Goal: Task Accomplishment & Management: Manage account settings

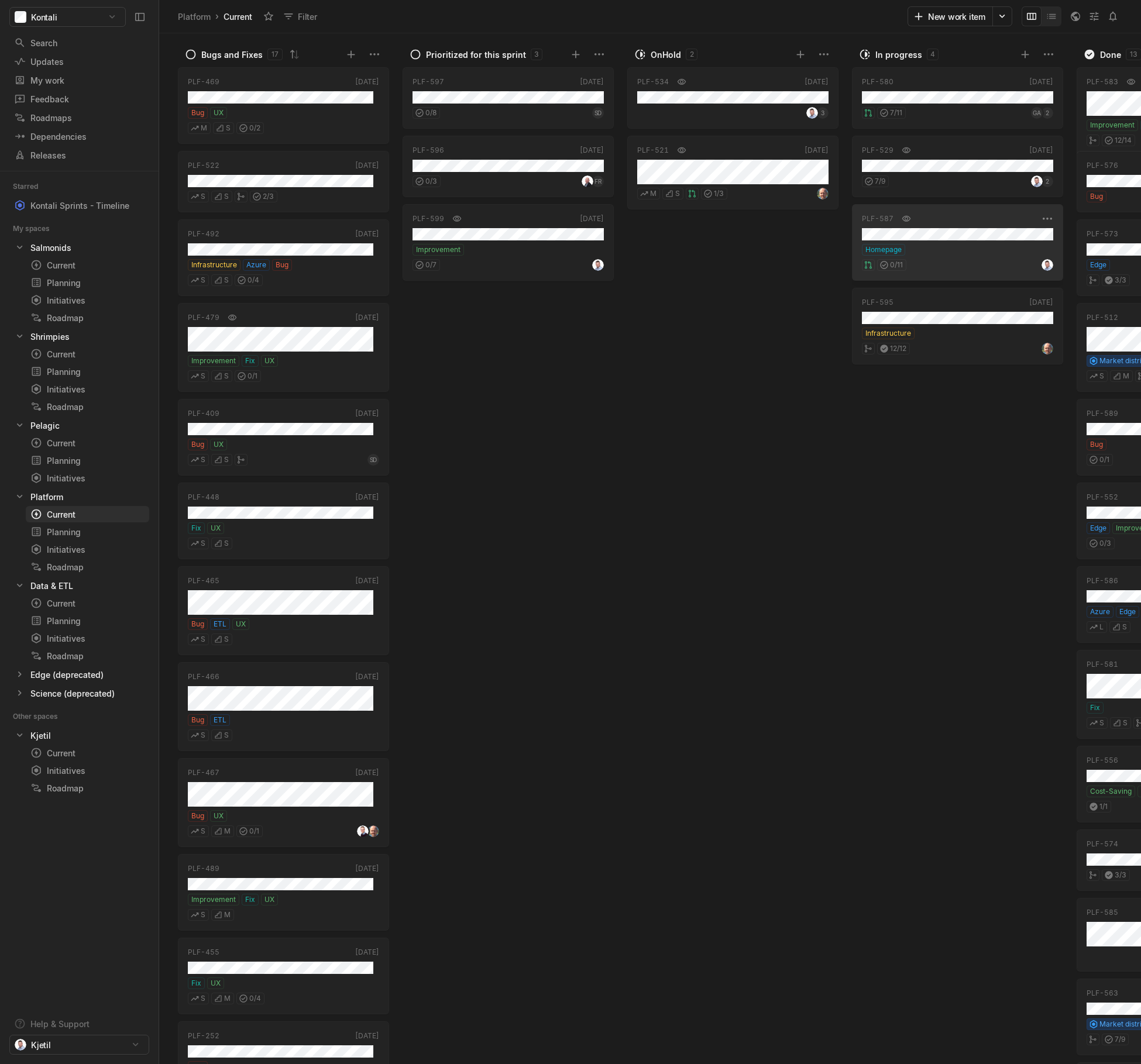
click at [944, 240] on div "PLF-587 [DATE] Homepage 0 / 11" at bounding box center [958, 242] width 211 height 76
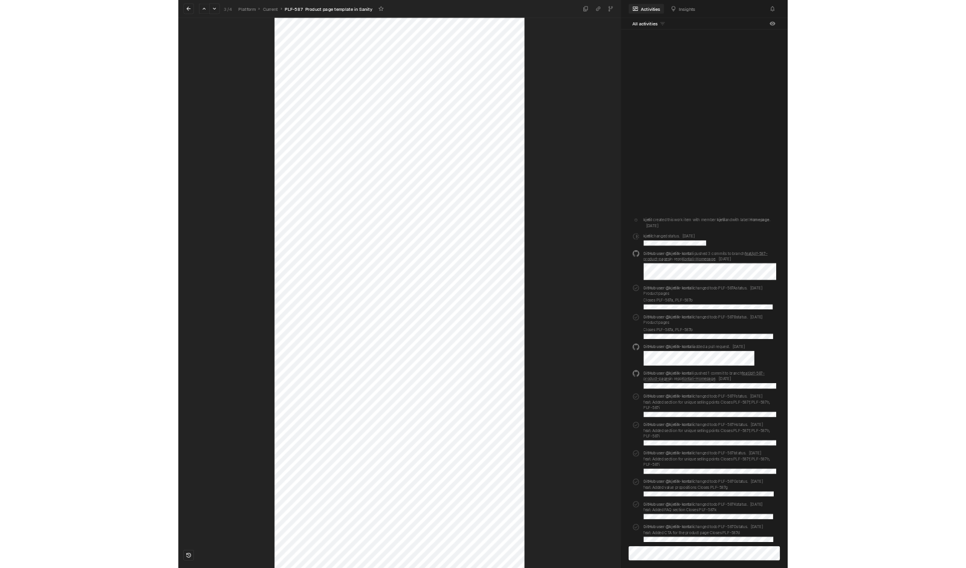
scroll to position [302, 0]
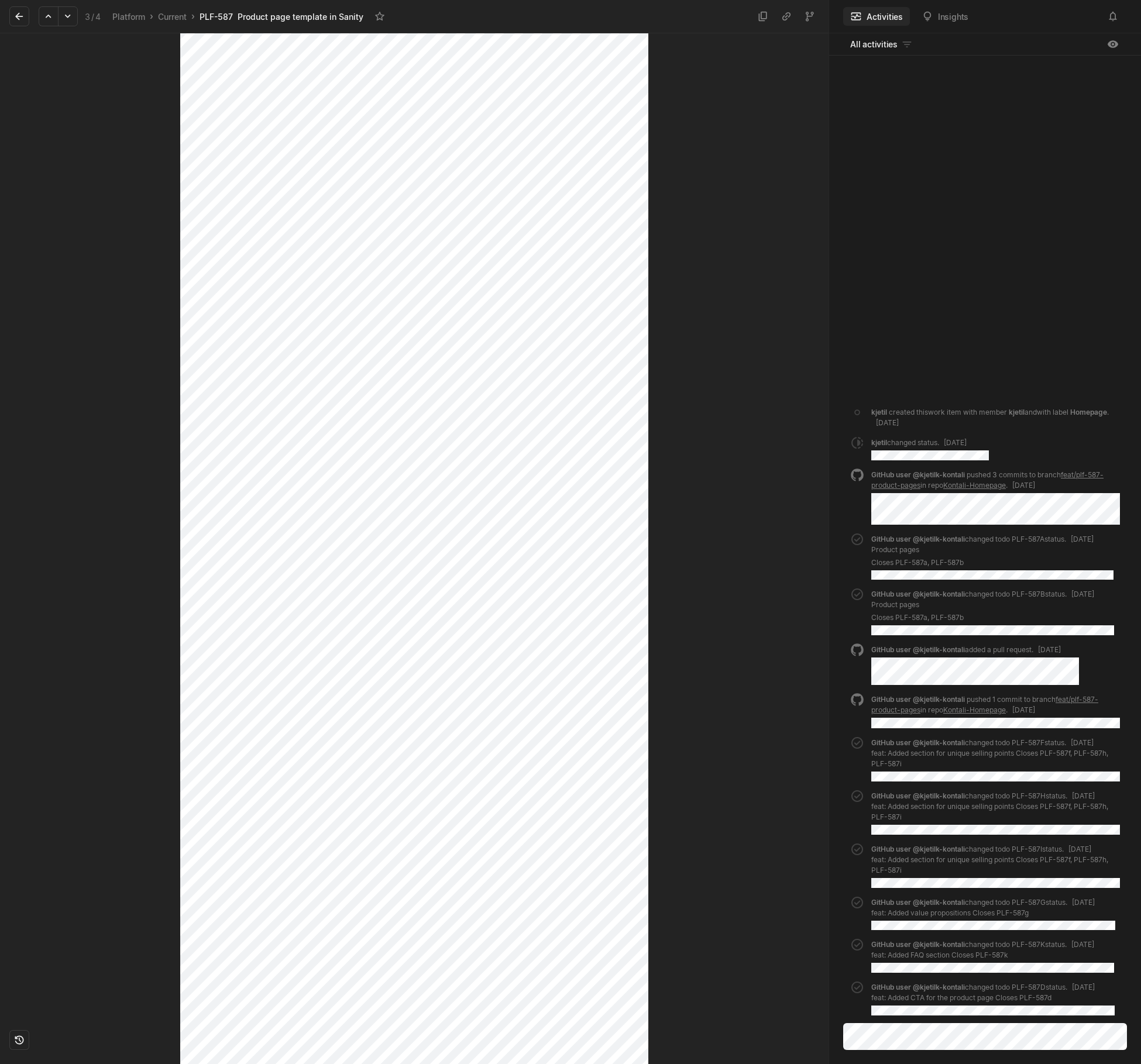
click at [47, 225] on div at bounding box center [90, 256] width 180 height 1031
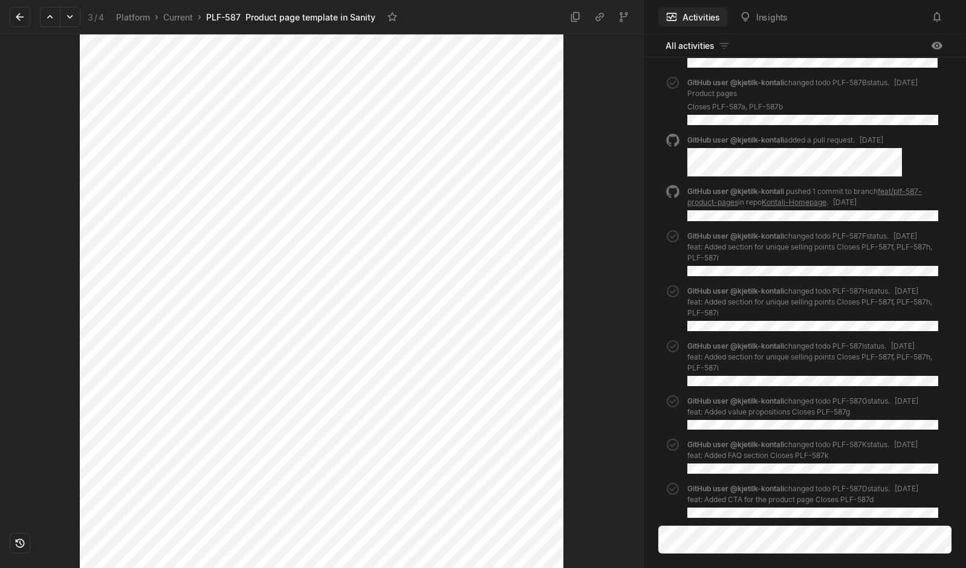
scroll to position [467, 0]
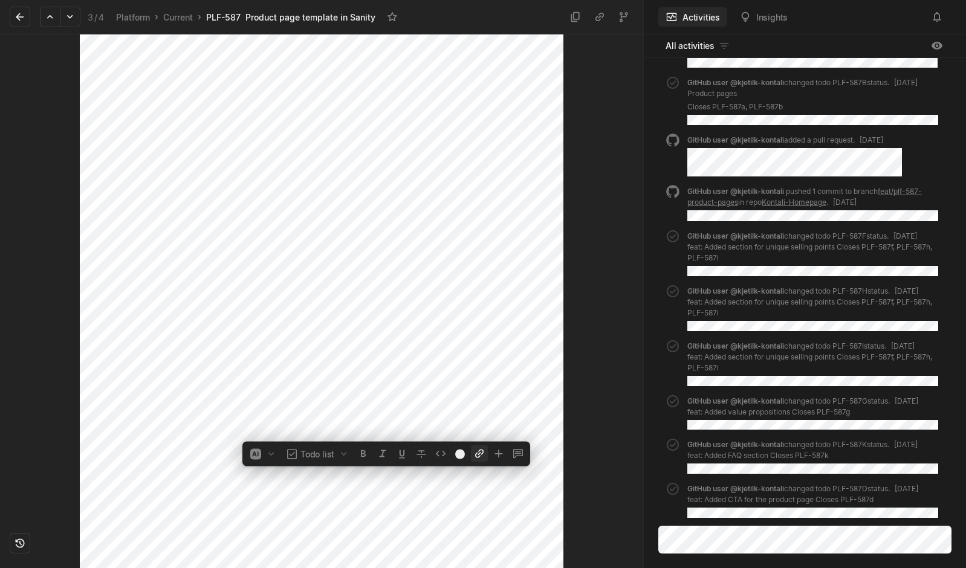
click at [476, 457] on icon at bounding box center [479, 453] width 8 height 8
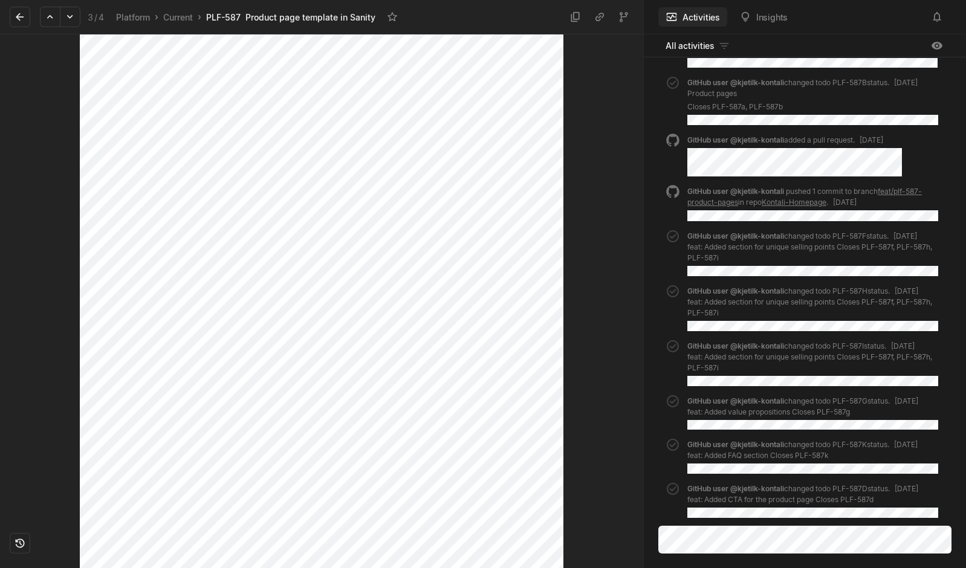
scroll to position [583, 0]
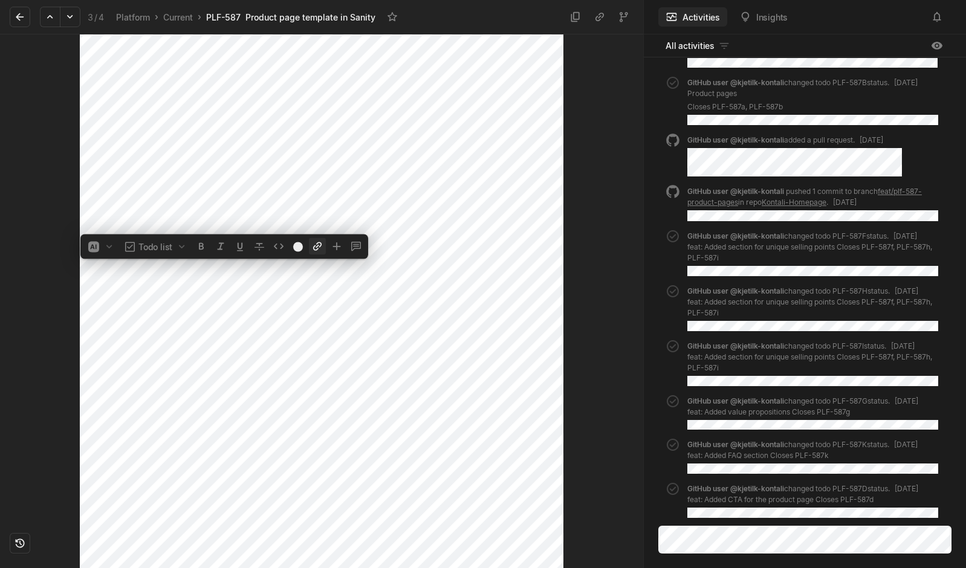
click at [320, 245] on icon at bounding box center [317, 246] width 8 height 8
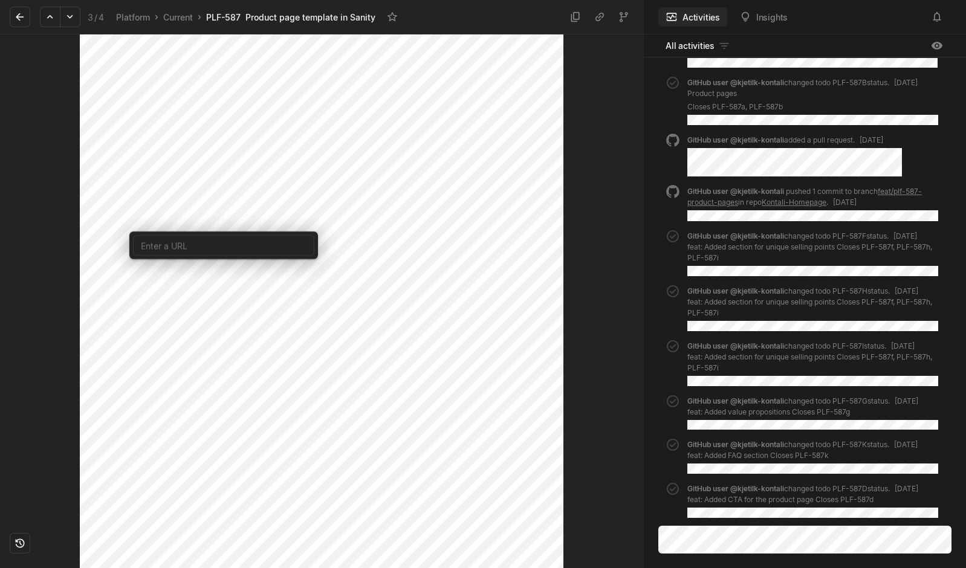
type input "[URL][DOMAIN_NAME][DOMAIN_NAME]"
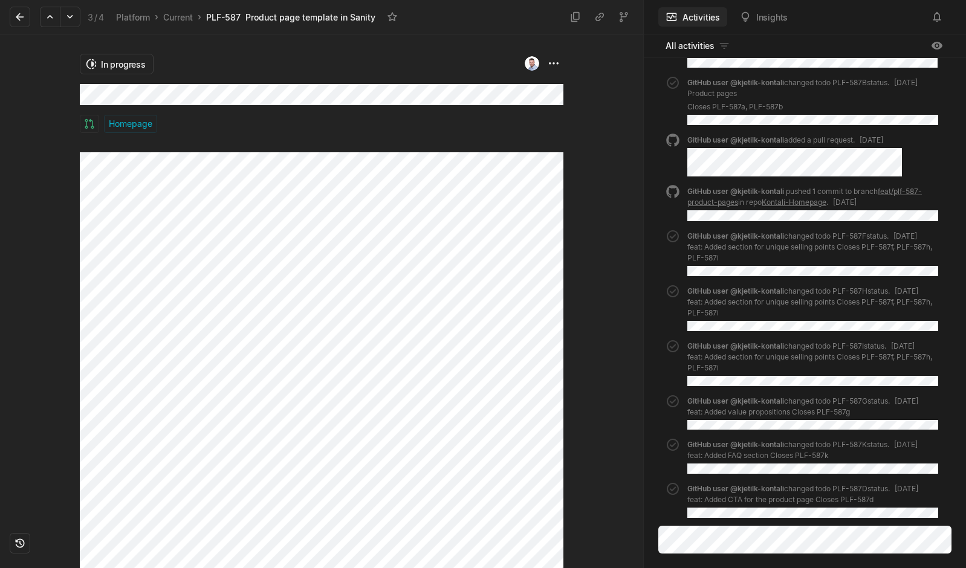
scroll to position [744, 0]
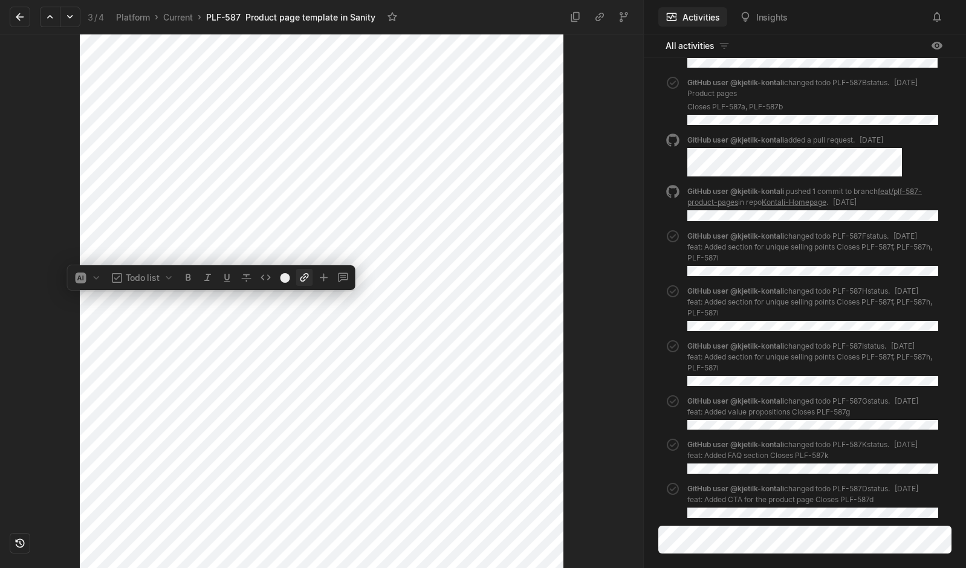
click at [299, 281] on icon at bounding box center [305, 277] width 12 height 12
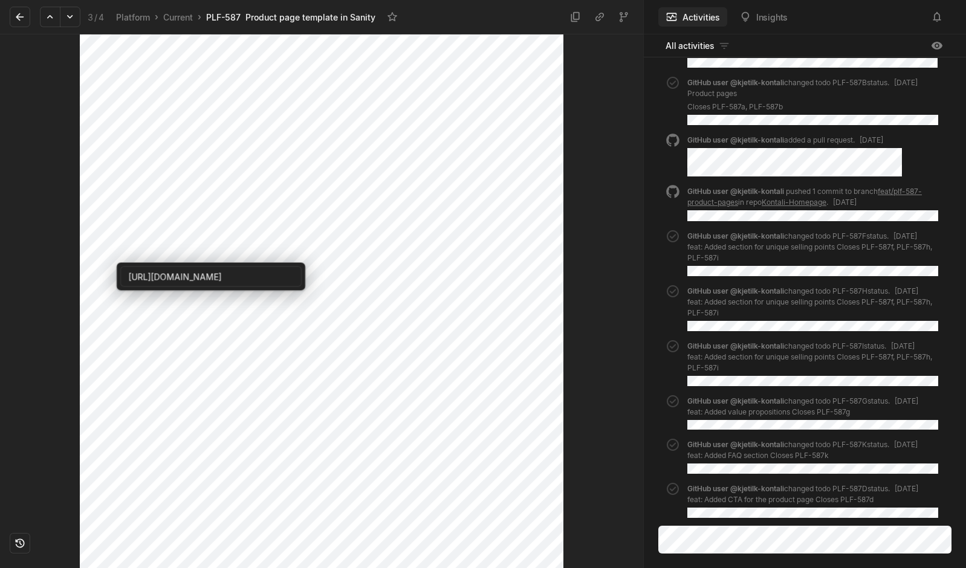
type input "[URL][DOMAIN_NAME][DOMAIN_NAME]"
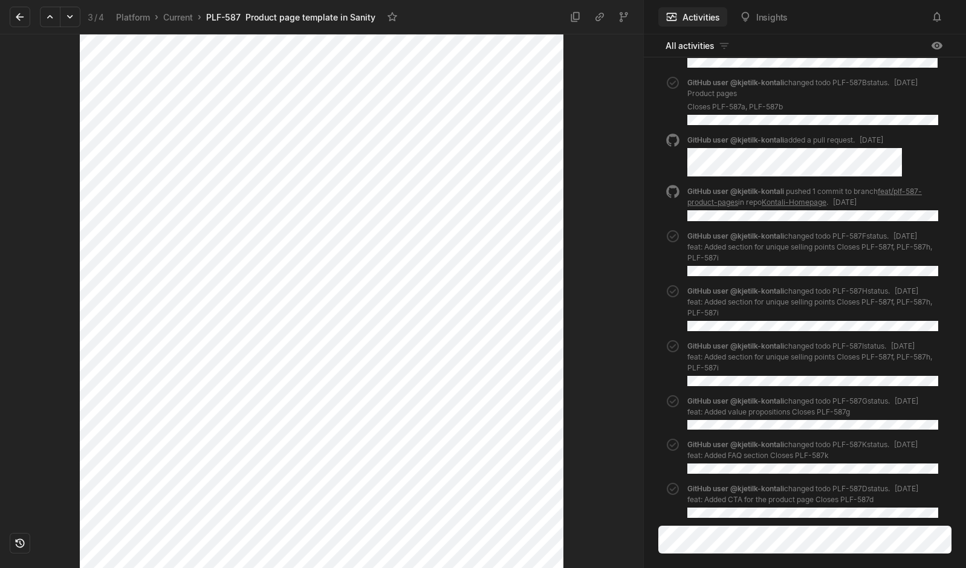
scroll to position [799, 0]
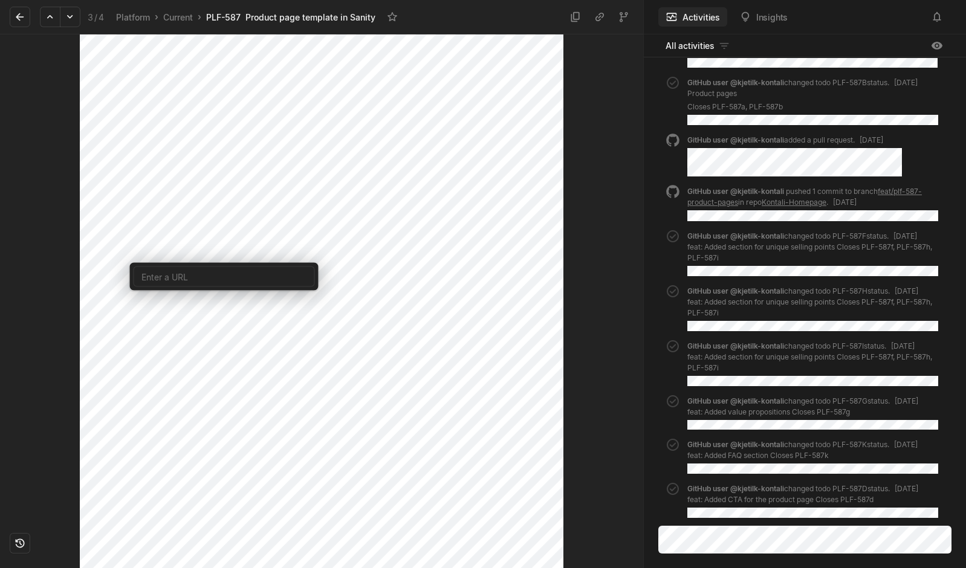
type input "[URL][DOMAIN_NAME][DOMAIN_NAME]"
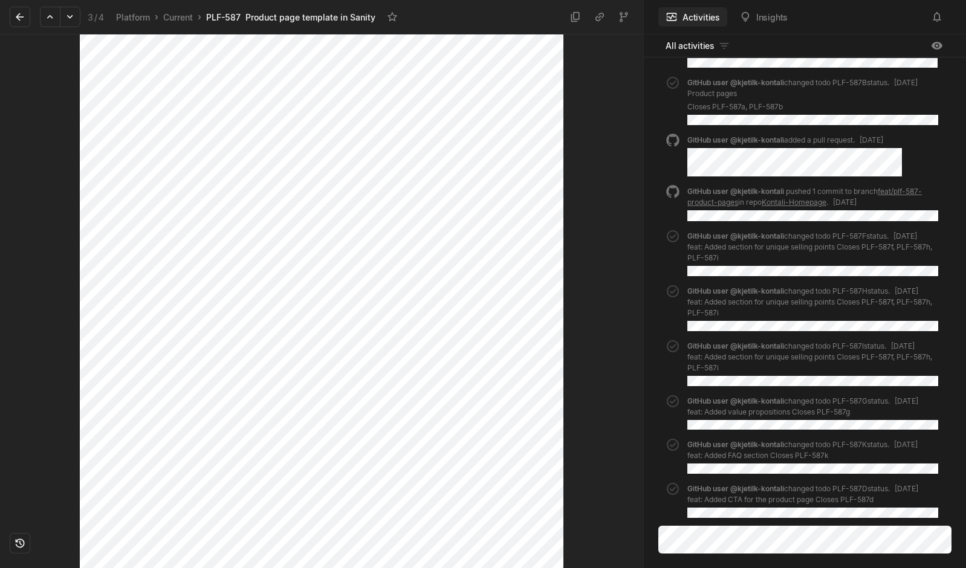
scroll to position [738, 0]
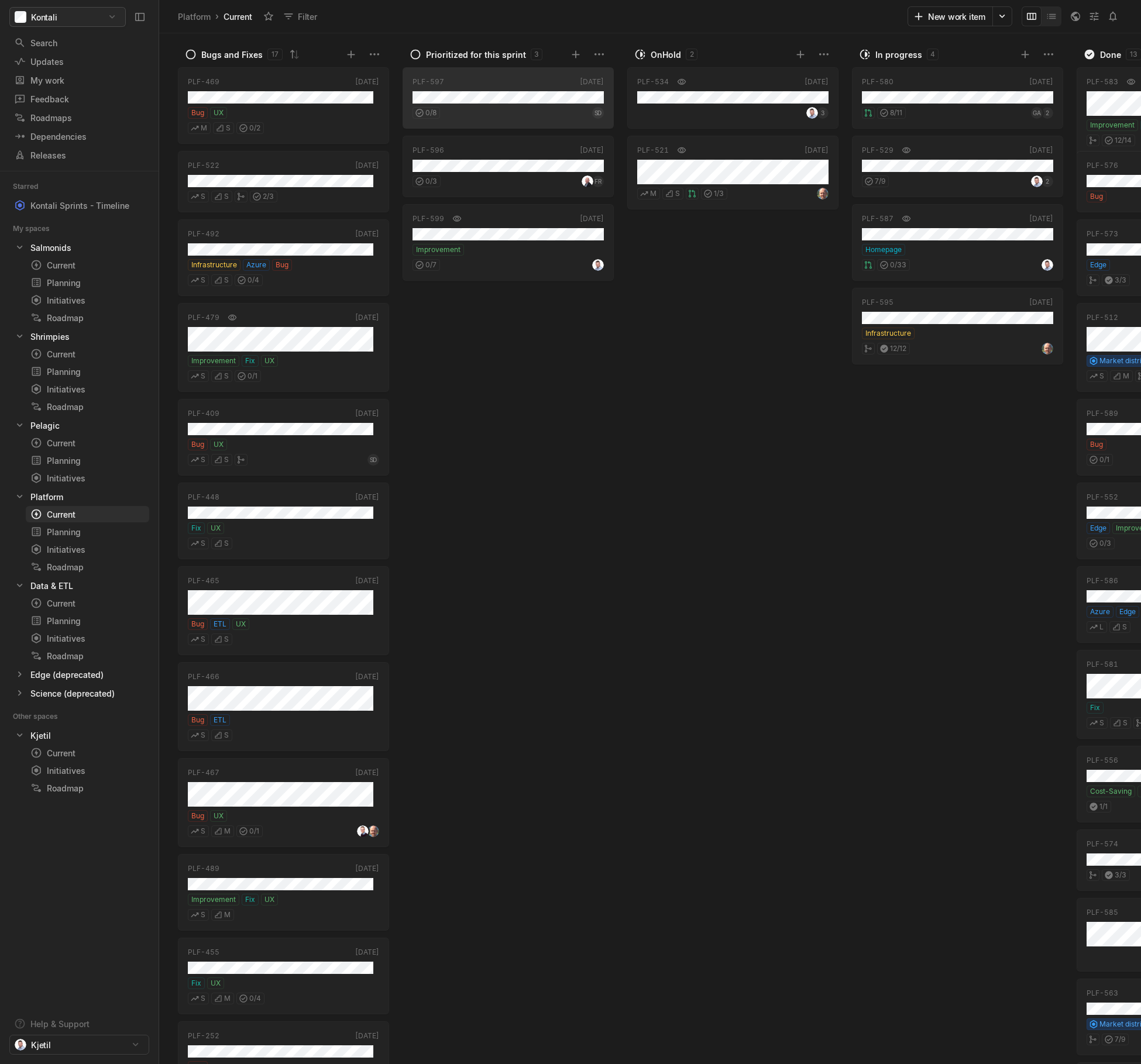
click at [114, 11] on html "Kontali Search / Updates g then u My work = Feedback g then f Roadmaps g then ⇧…" at bounding box center [570, 532] width 1141 height 1064
click at [89, 64] on span "Organization settings" at bounding box center [92, 61] width 118 height 18
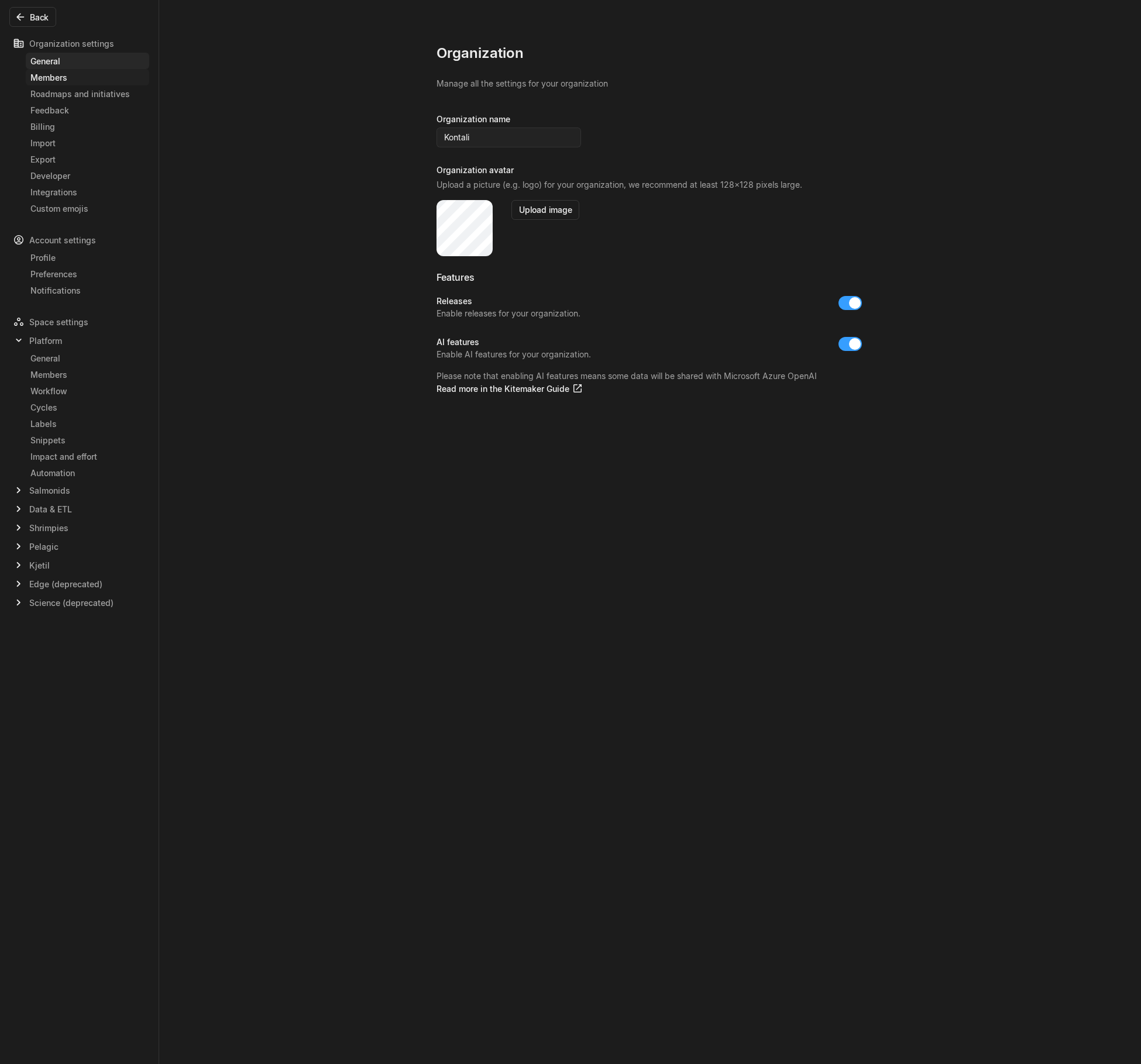
click at [87, 82] on div "Members" at bounding box center [87, 77] width 114 height 13
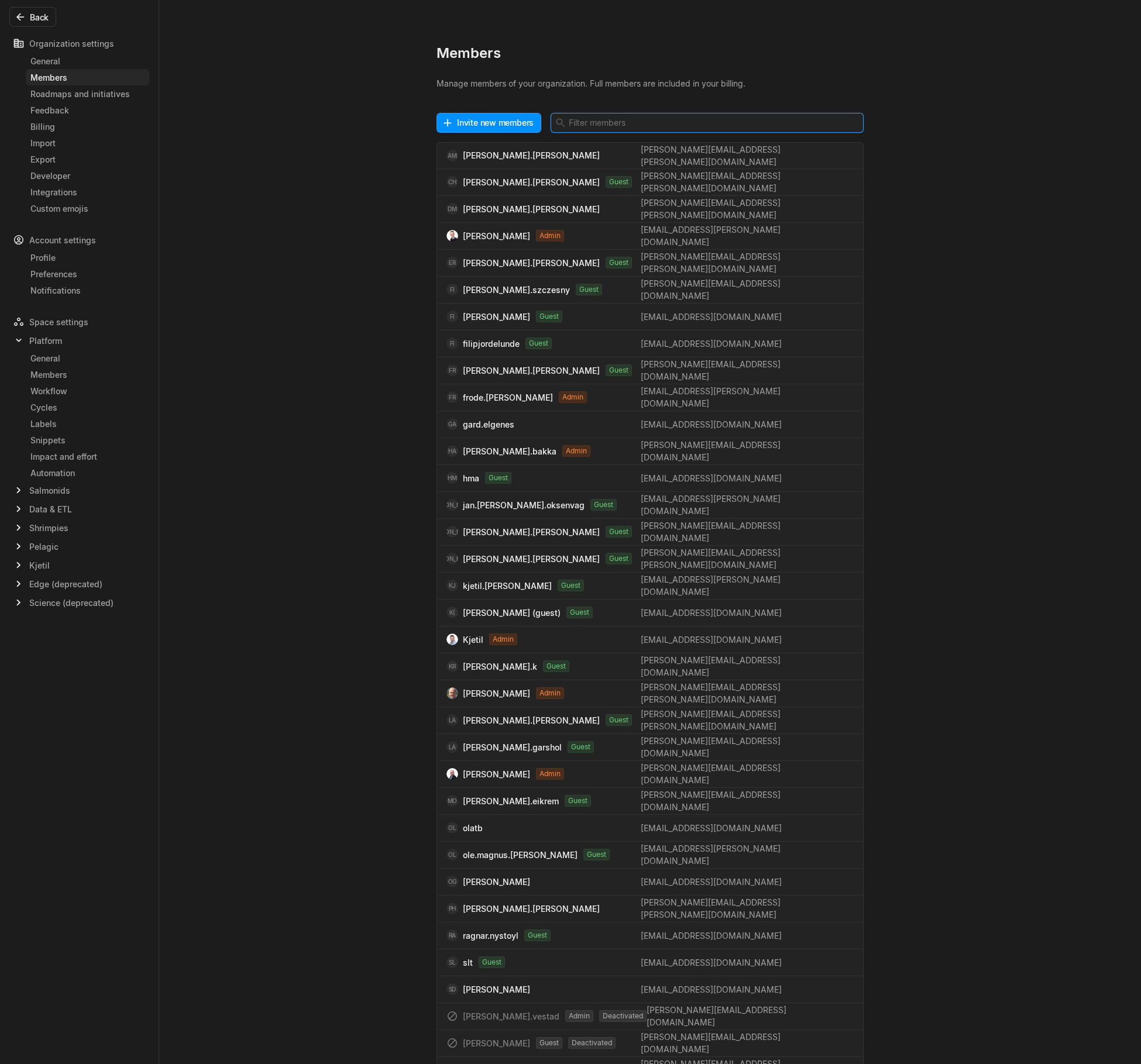
click at [620, 120] on input at bounding box center [707, 123] width 313 height 20
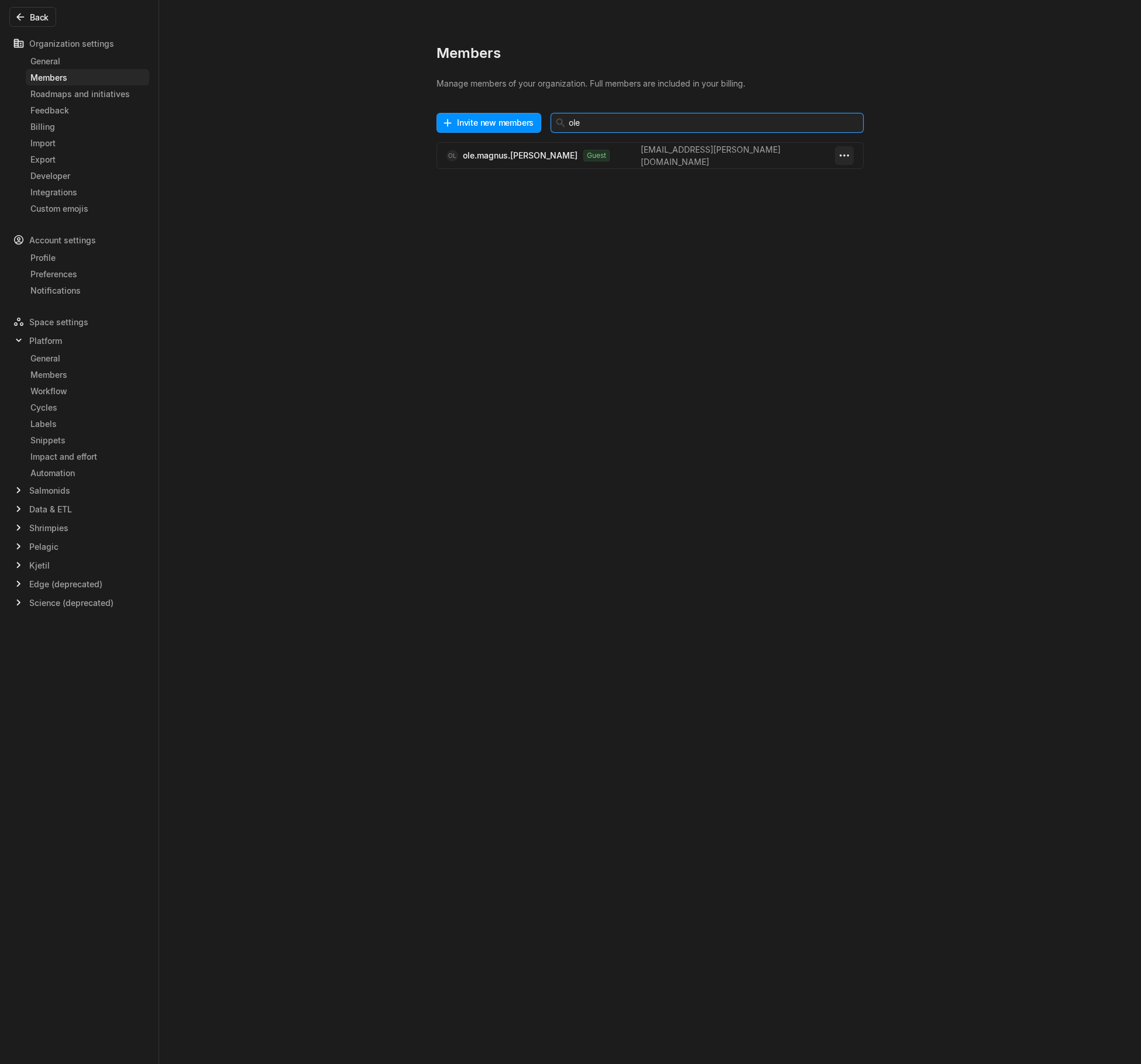
type input "ole"
click at [847, 155] on html "Kontali Search / Updates g then u My work = Feedback g then f Roadmaps g then ⇧…" at bounding box center [570, 532] width 1141 height 1064
click at [846, 195] on span "Deactivate" at bounding box center [844, 196] width 61 height 18
